Goal: Transaction & Acquisition: Purchase product/service

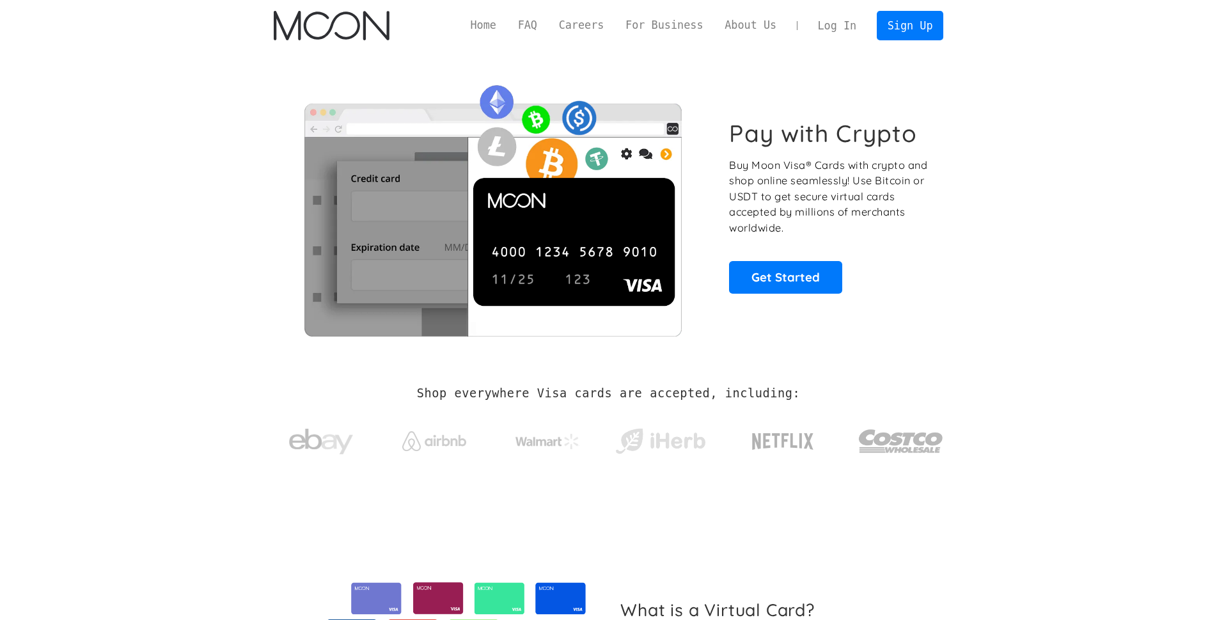
click at [828, 27] on link "Log In" at bounding box center [837, 26] width 60 height 28
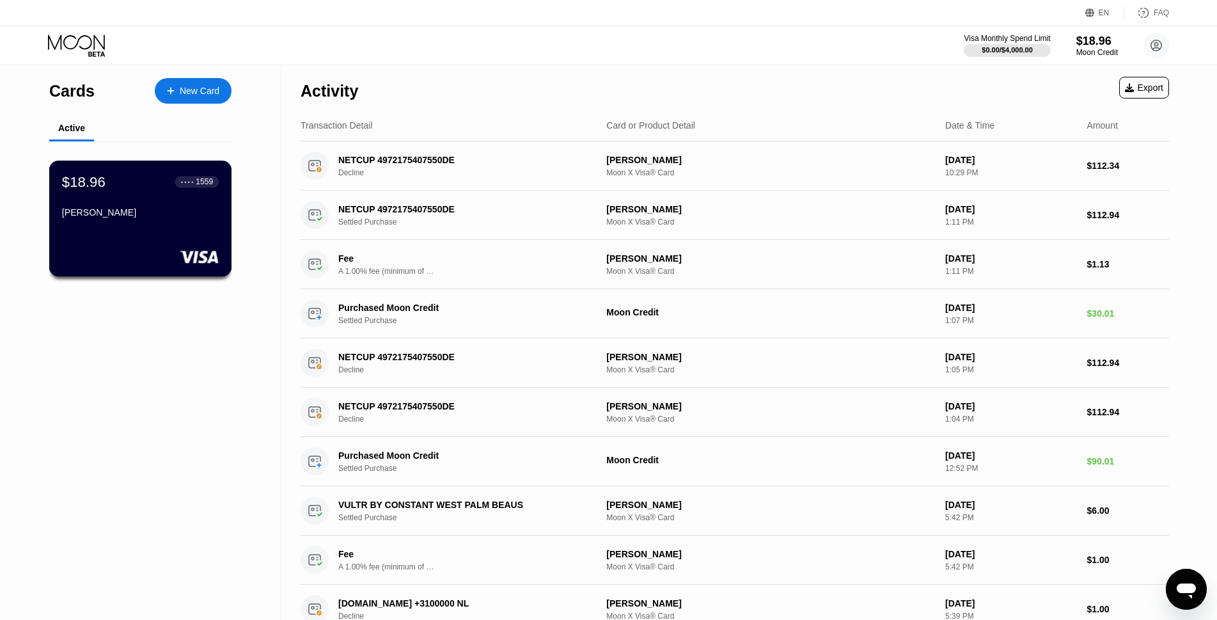
click at [183, 235] on div "$18.96 ● ● ● ● 1559 Pooria Mahmoodi" at bounding box center [140, 219] width 183 height 116
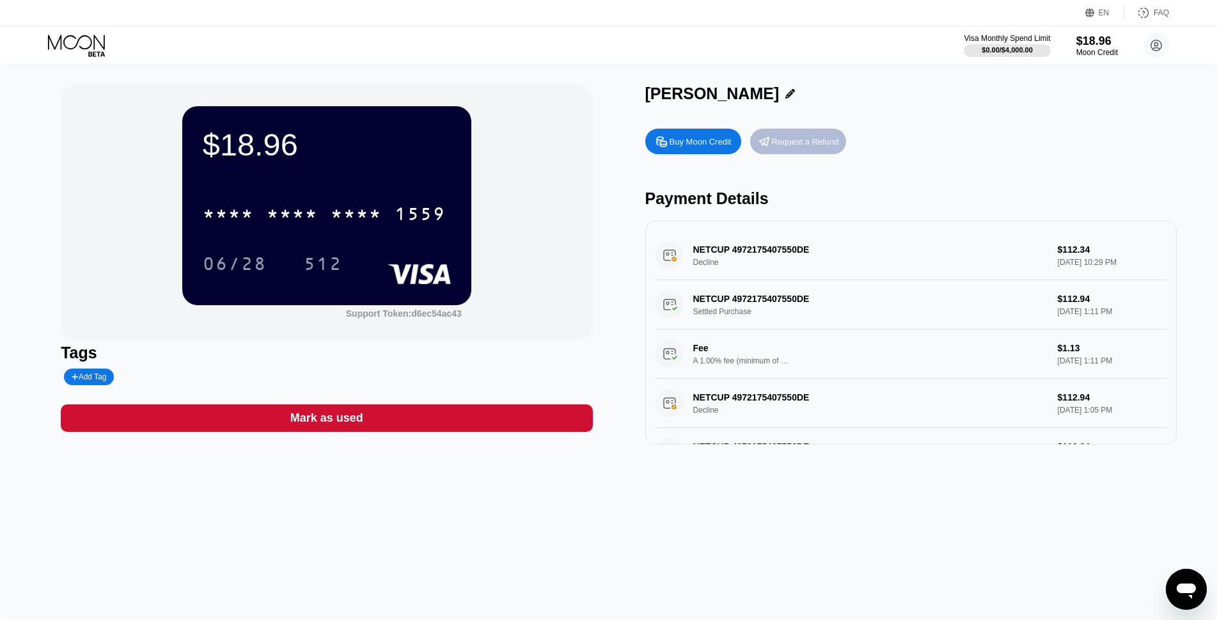
click at [783, 147] on div "Request a Refund" at bounding box center [805, 141] width 67 height 11
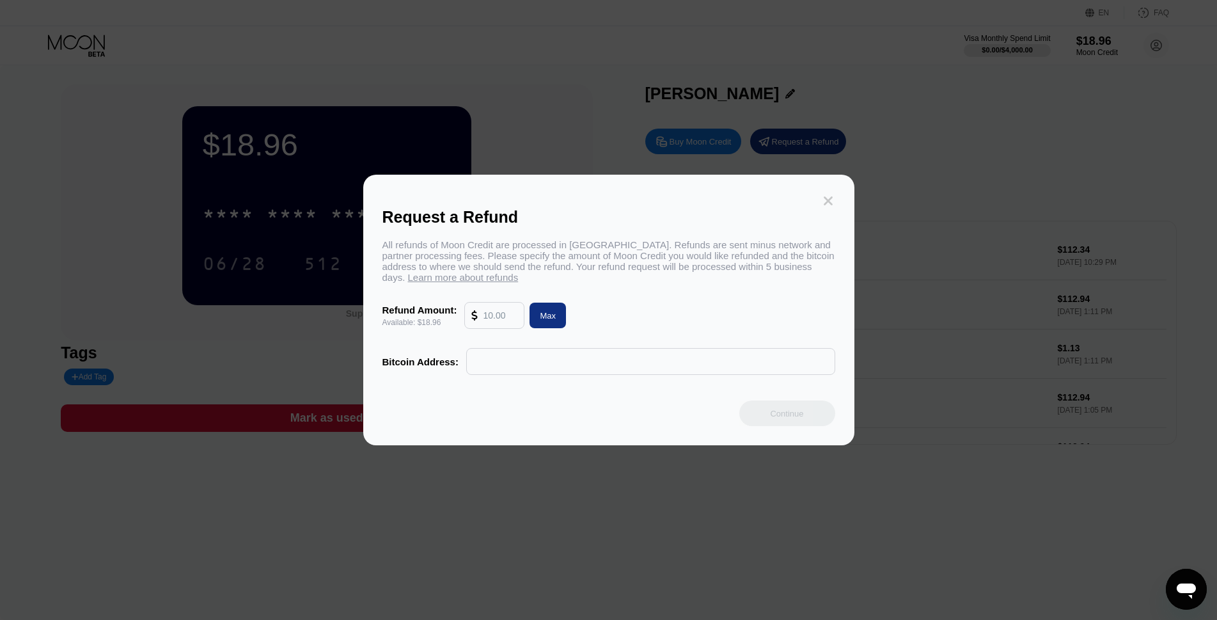
click at [827, 198] on icon at bounding box center [828, 200] width 9 height 9
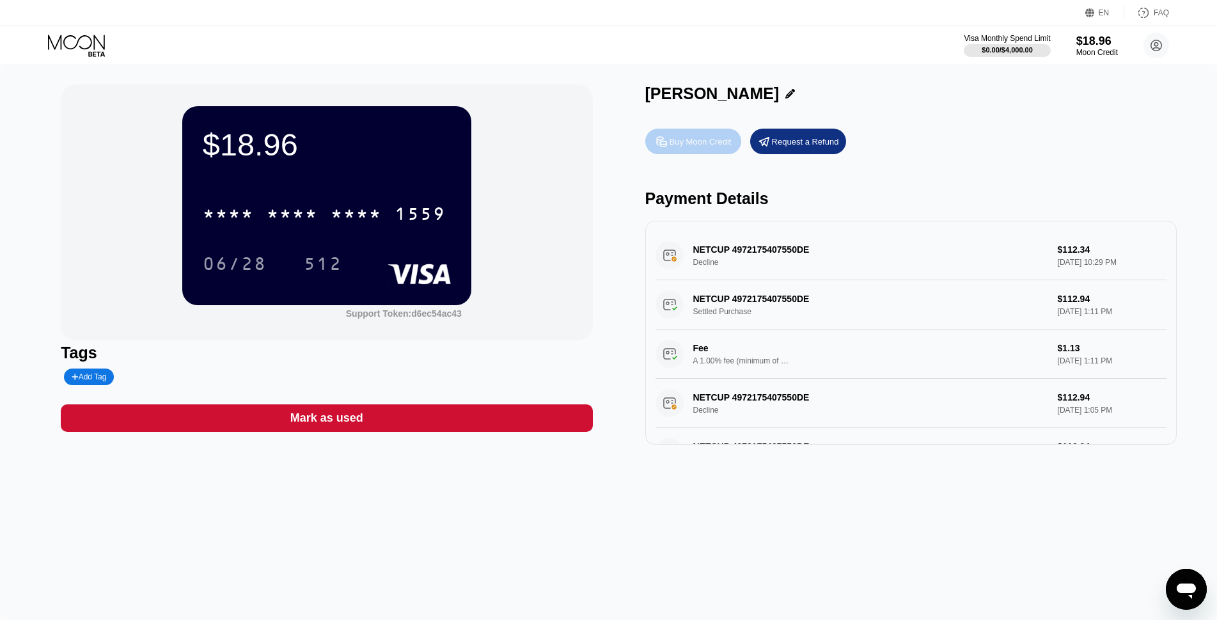
click at [722, 150] on div "Buy Moon Credit" at bounding box center [693, 142] width 96 height 26
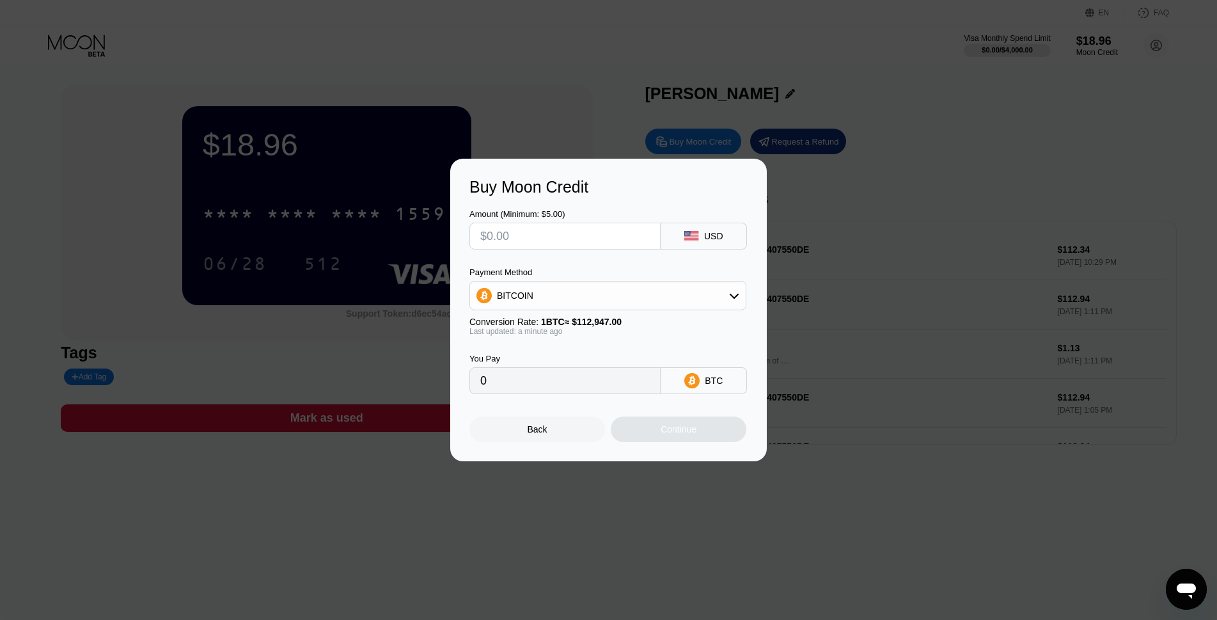
click at [544, 233] on input "text" at bounding box center [565, 236] width 170 height 26
type input "$100"
type input "0.00088538"
type input "$100"
click at [664, 303] on div "BITCOIN" at bounding box center [608, 296] width 276 height 26
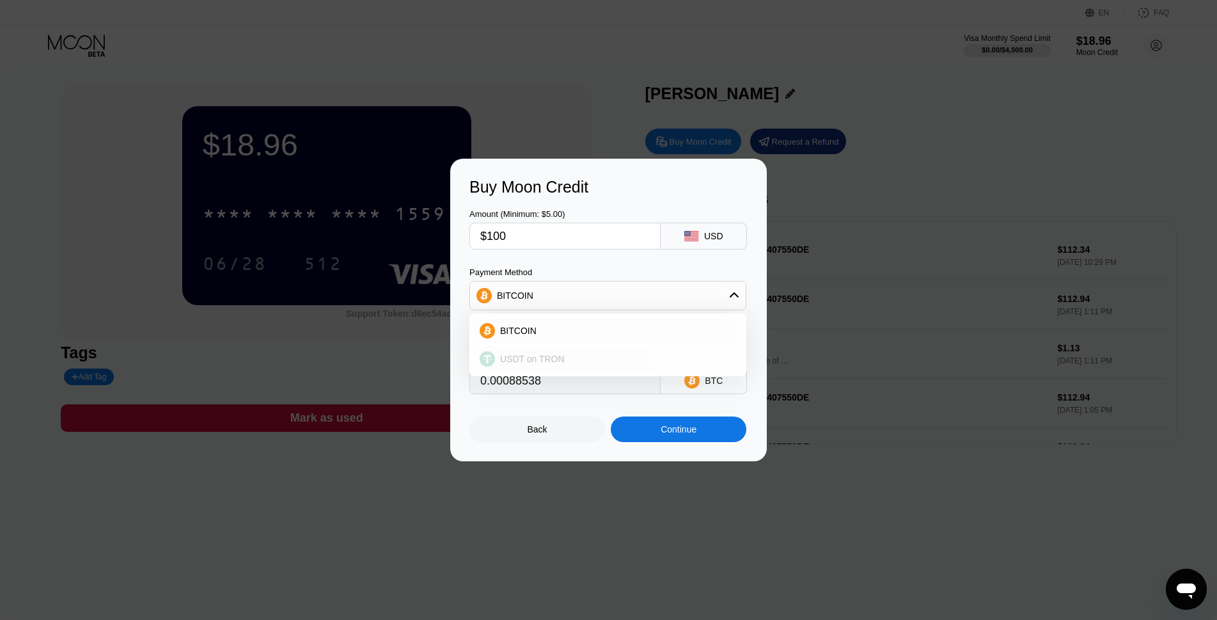
click at [531, 364] on span "USDT on TRON" at bounding box center [532, 359] width 65 height 10
type input "101.01"
click at [679, 434] on div "Continue" at bounding box center [679, 429] width 36 height 10
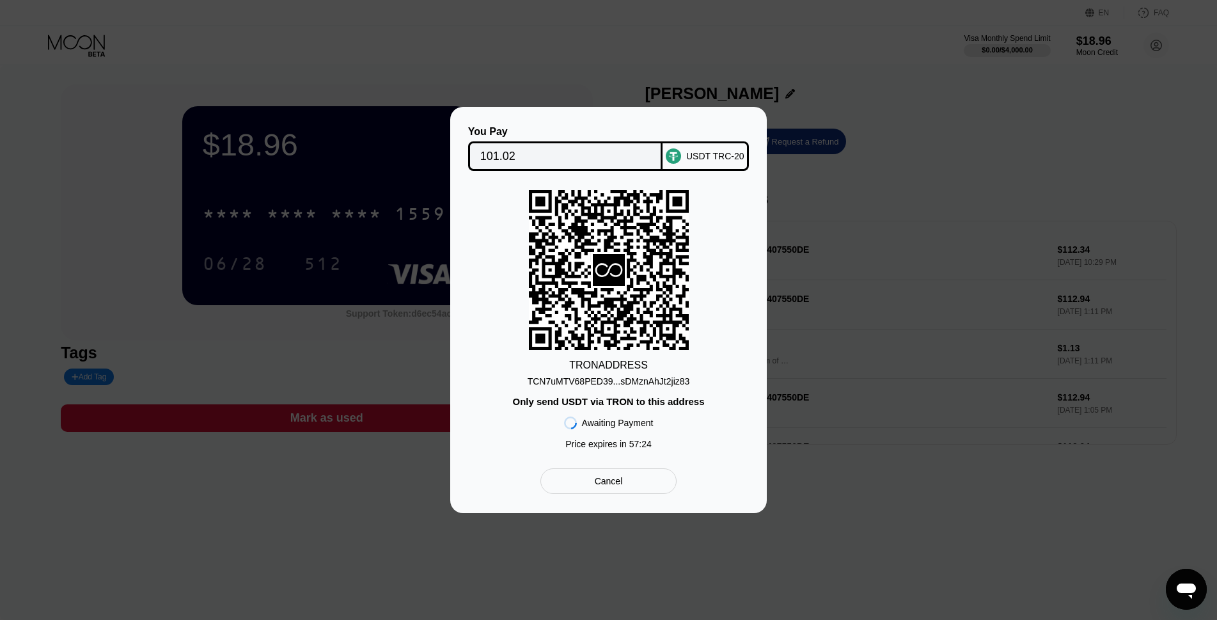
click at [624, 383] on div "TCN7uMTV68PED39...sDMznAhJt2jiz83" at bounding box center [609, 381] width 162 height 10
click at [619, 383] on div "TCN7uMTV68PED39...sDMznAhJt2jiz83" at bounding box center [609, 381] width 162 height 10
click at [494, 155] on input "101.02" at bounding box center [565, 156] width 171 height 26
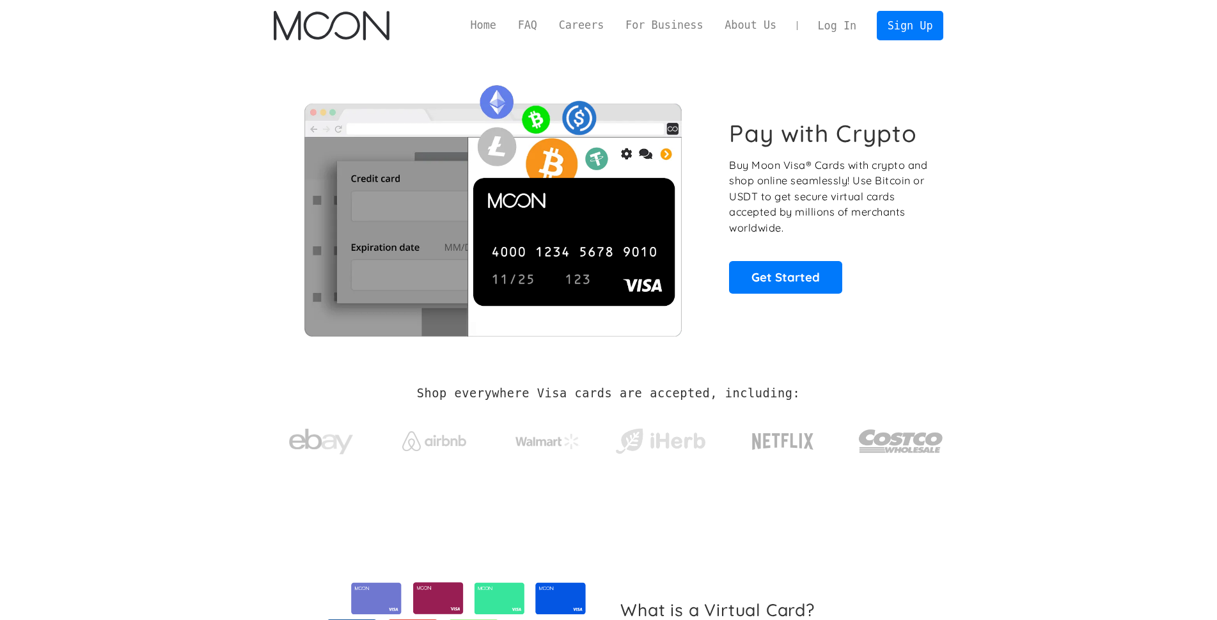
click at [848, 25] on link "Log In" at bounding box center [837, 26] width 60 height 28
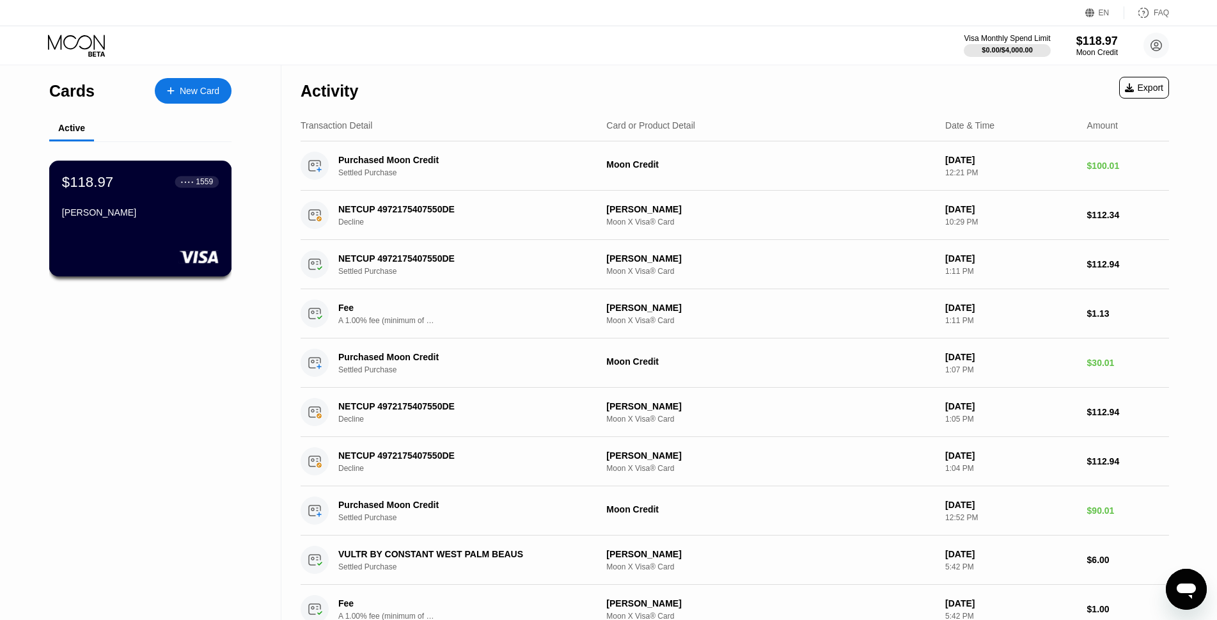
click at [155, 189] on div "$118.97 ● ● ● ● 1559" at bounding box center [140, 181] width 157 height 17
